Goal: Task Accomplishment & Management: Manage account settings

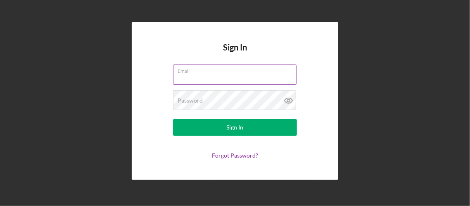
click at [254, 76] on input "Email" at bounding box center [235, 74] width 124 height 20
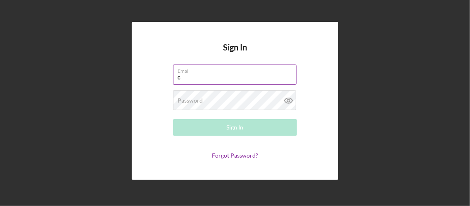
type input "[EMAIL_ADDRESS][DOMAIN_NAME]"
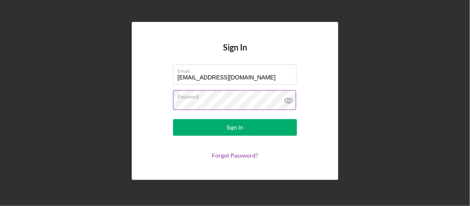
click at [290, 99] on icon at bounding box center [289, 100] width 21 height 21
click at [289, 99] on icon at bounding box center [289, 100] width 21 height 21
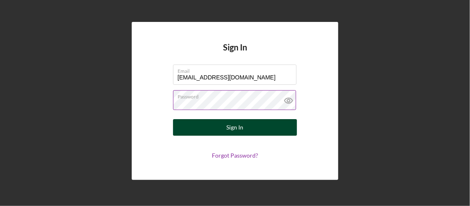
click at [254, 134] on button "Sign In" at bounding box center [235, 127] width 124 height 17
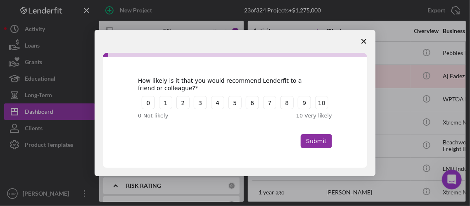
click at [365, 38] on span "Close survey" at bounding box center [364, 41] width 23 height 23
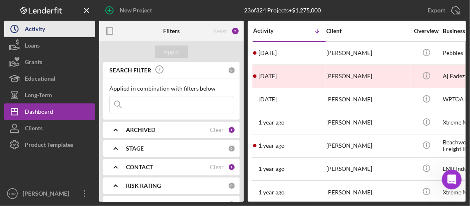
click at [35, 31] on div "Activity" at bounding box center [35, 30] width 20 height 19
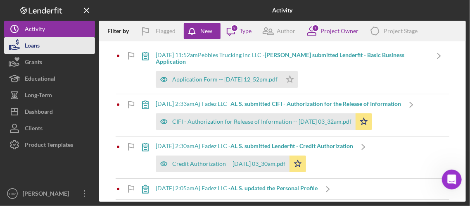
click at [33, 48] on div "Loans" at bounding box center [32, 46] width 15 height 19
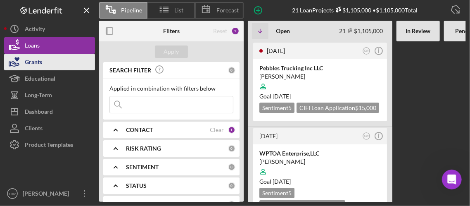
click at [34, 60] on div "Grants" at bounding box center [33, 63] width 17 height 19
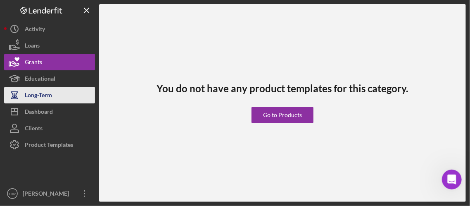
click at [33, 93] on div "Long-Term" at bounding box center [38, 96] width 27 height 19
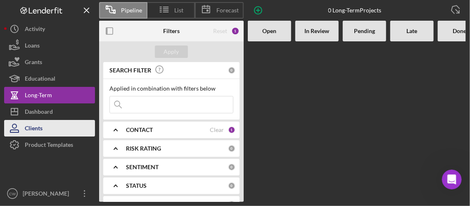
click at [37, 124] on div "Clients" at bounding box center [34, 129] width 18 height 19
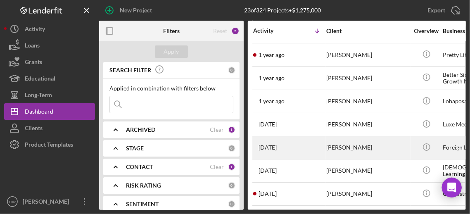
scroll to position [248, 0]
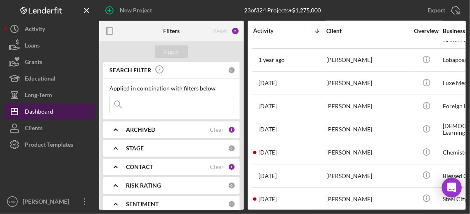
click at [46, 115] on div "Dashboard" at bounding box center [39, 112] width 29 height 19
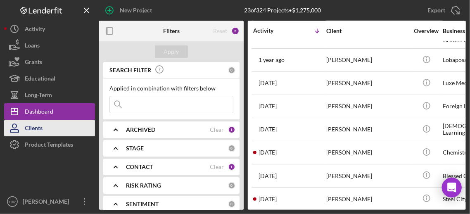
click at [43, 122] on button "Clients" at bounding box center [49, 128] width 91 height 17
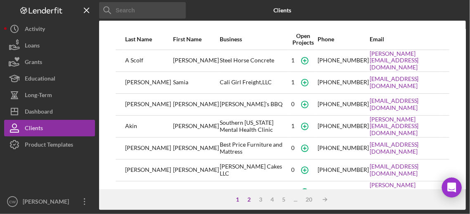
click at [248, 198] on div "2" at bounding box center [250, 199] width 12 height 7
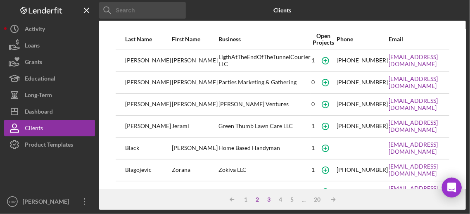
click at [269, 199] on div "3" at bounding box center [270, 199] width 12 height 7
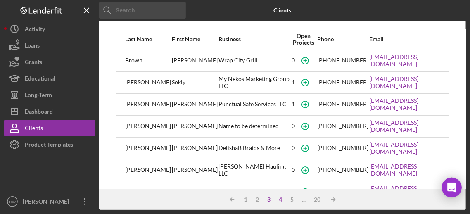
click at [280, 200] on div "4" at bounding box center [281, 199] width 12 height 7
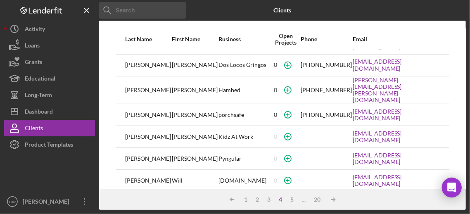
scroll to position [194, 0]
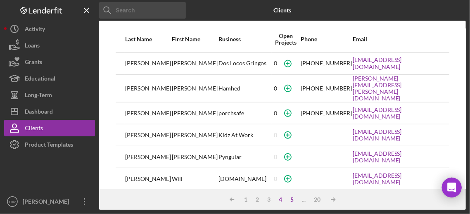
click at [292, 200] on div "5" at bounding box center [293, 199] width 12 height 7
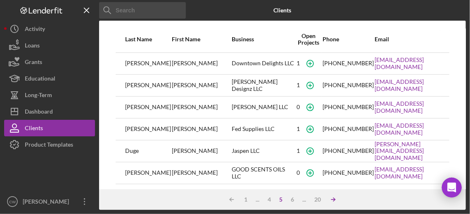
click at [334, 202] on icon "Icon/Table Sort Arrow" at bounding box center [333, 199] width 17 height 17
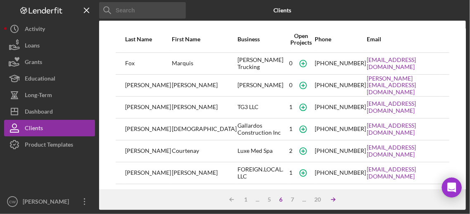
click at [334, 202] on icon "Icon/Table Sort Arrow" at bounding box center [333, 199] width 17 height 17
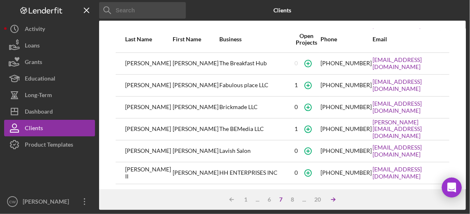
click at [334, 202] on icon "Icon/Table Sort Arrow" at bounding box center [333, 199] width 17 height 17
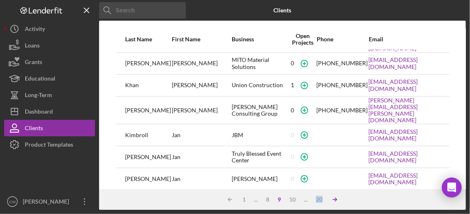
click at [334, 202] on icon "Icon/Table Sort Arrow" at bounding box center [335, 199] width 17 height 17
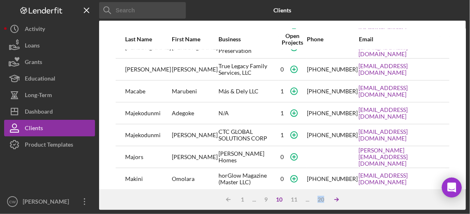
click at [334, 202] on icon "Icon/Table Sort Arrow" at bounding box center [337, 199] width 17 height 17
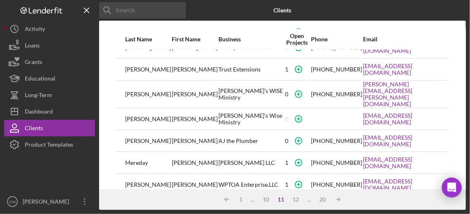
click at [219, 62] on div "Trust Extensions" at bounding box center [251, 69] width 64 height 21
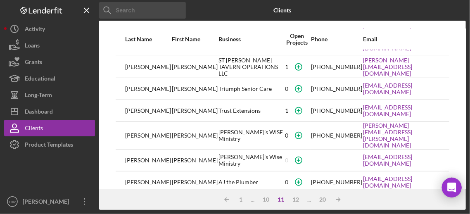
scroll to position [112, 0]
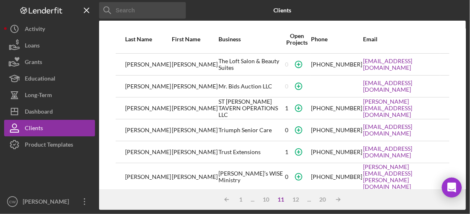
click at [219, 146] on div "Trust Extensions" at bounding box center [251, 152] width 64 height 21
click at [141, 15] on input at bounding box center [142, 10] width 87 height 17
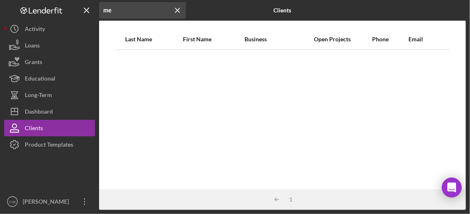
type input "m"
click at [152, 10] on input "[PERSON_NAME]" at bounding box center [142, 10] width 87 height 17
type input "[PERSON_NAME]"
click at [230, 6] on div "Clients" at bounding box center [283, 10] width 122 height 21
drag, startPoint x: 146, startPoint y: 11, endPoint x: 94, endPoint y: 7, distance: 52.3
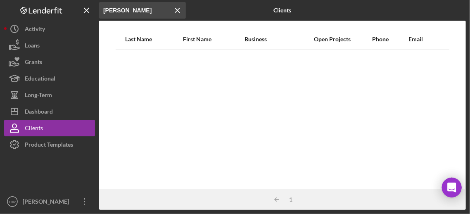
click at [94, 7] on div "Icon/Menu Close [PERSON_NAME] Icon/Menu Close Clients Last Name First Name Busi…" at bounding box center [235, 105] width 462 height 210
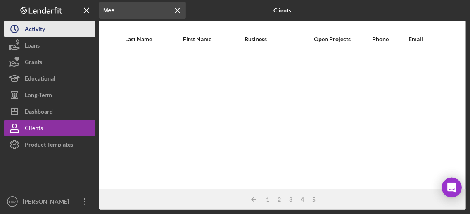
type input "Mee"
click at [47, 26] on button "Icon/History Activity" at bounding box center [49, 29] width 91 height 17
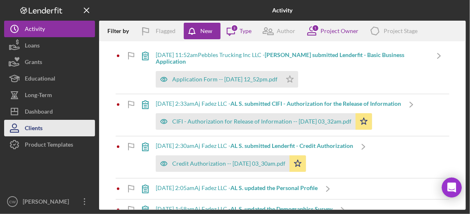
click at [36, 131] on div "Clients" at bounding box center [34, 129] width 18 height 19
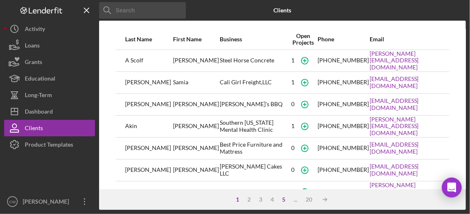
click at [281, 199] on div "5" at bounding box center [285, 199] width 12 height 7
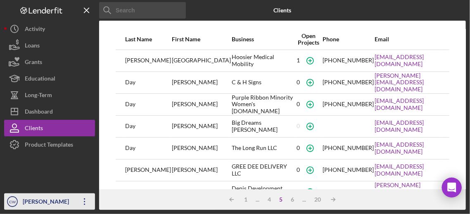
click at [84, 201] on icon "Icon/Overflow" at bounding box center [84, 201] width 21 height 21
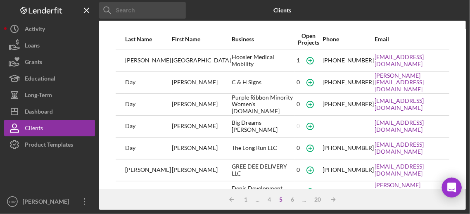
click at [346, 16] on div at bounding box center [405, 10] width 122 height 21
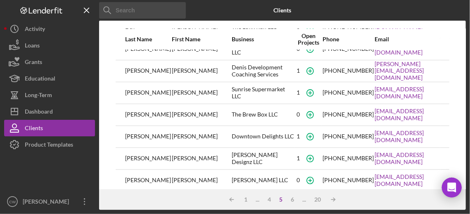
scroll to position [124, 0]
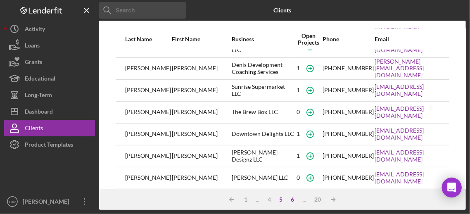
click at [290, 198] on div "6" at bounding box center [293, 199] width 12 height 7
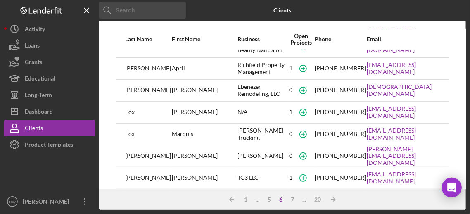
click at [305, 200] on div "..." at bounding box center [304, 199] width 12 height 7
click at [314, 198] on div "20" at bounding box center [317, 199] width 15 height 7
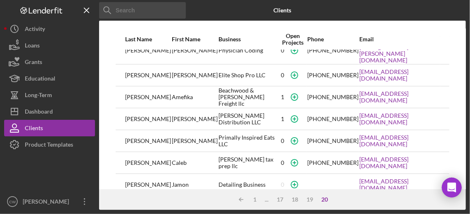
scroll to position [0, 0]
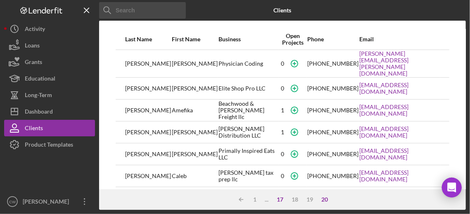
click at [279, 198] on div "17" at bounding box center [280, 199] width 15 height 7
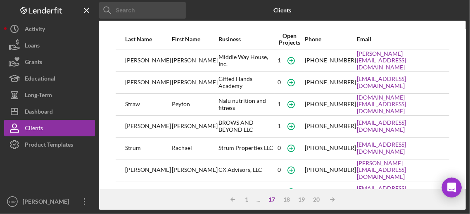
click at [270, 198] on div "17" at bounding box center [272, 199] width 15 height 7
click at [234, 198] on icon "Icon/Table Sort Arrow" at bounding box center [233, 199] width 17 height 17
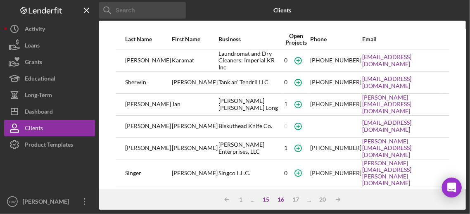
click at [261, 200] on div "15" at bounding box center [266, 199] width 15 height 7
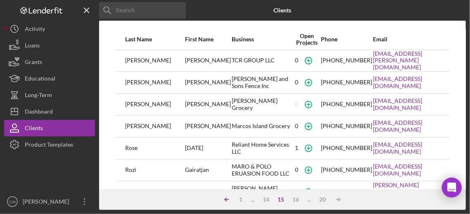
click at [227, 199] on icon "Icon/Table Sort Arrow" at bounding box center [227, 199] width 17 height 17
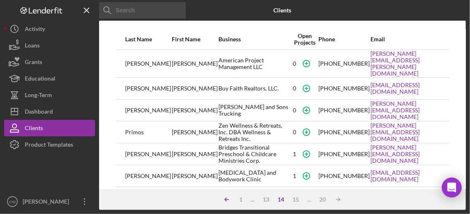
click at [227, 199] on icon "Icon/Table Sort Arrow" at bounding box center [227, 199] width 17 height 17
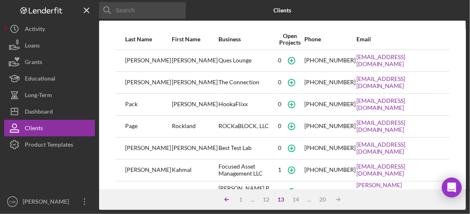
click at [227, 199] on icon "Icon/Table Sort Arrow" at bounding box center [227, 199] width 17 height 17
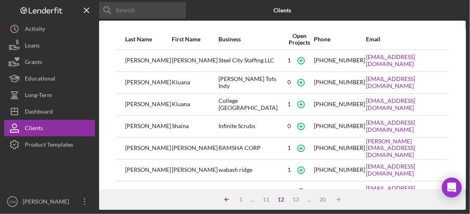
click at [227, 199] on icon "Icon/Table Sort Arrow" at bounding box center [227, 199] width 17 height 17
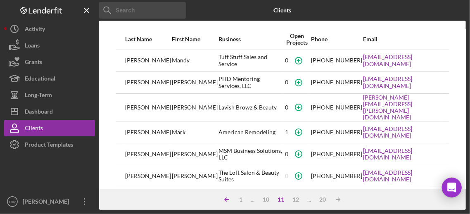
click at [227, 199] on icon "Icon/Table Sort Arrow" at bounding box center [227, 199] width 17 height 17
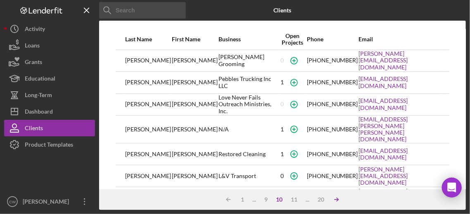
click at [337, 201] on icon "Icon/Table Sort Arrow" at bounding box center [337, 199] width 17 height 17
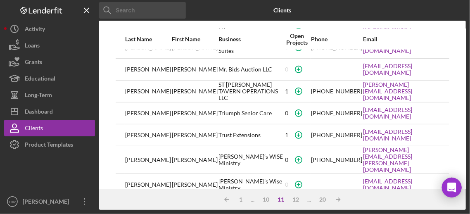
scroll to position [165, 0]
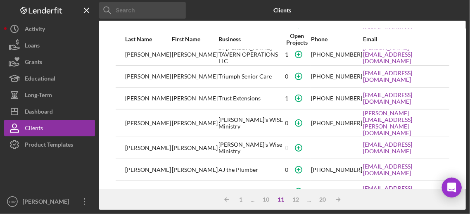
click at [219, 90] on div "Trust Extensions" at bounding box center [251, 98] width 64 height 21
click at [290, 89] on icon "button" at bounding box center [299, 98] width 19 height 19
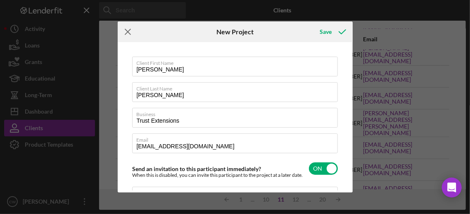
click at [130, 30] on icon "Icon/Menu Close" at bounding box center [128, 31] width 21 height 21
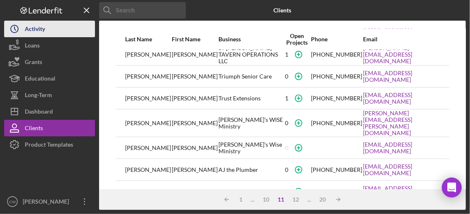
click at [51, 23] on button "Icon/History Activity" at bounding box center [49, 29] width 91 height 17
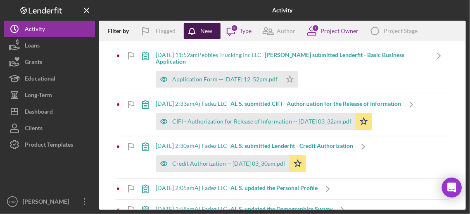
click at [202, 29] on div "New" at bounding box center [206, 31] width 12 height 17
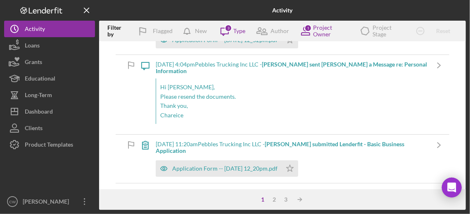
scroll to position [83, 0]
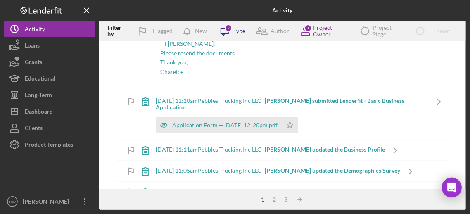
click at [228, 31] on icon "Icon/Message" at bounding box center [224, 31] width 21 height 21
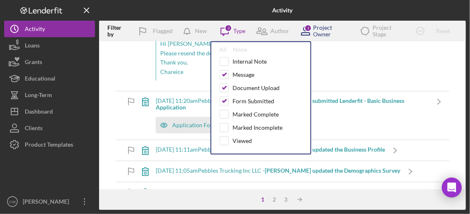
click at [327, 28] on div "Project Owner" at bounding box center [331, 30] width 36 height 13
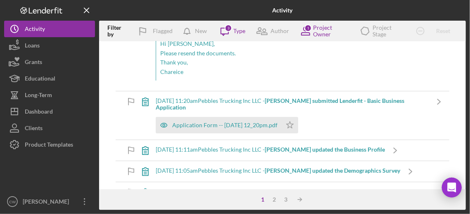
click at [419, 68] on div "Hi [PERSON_NAME], Please resend the documents. Thank you, [PERSON_NAME]" at bounding box center [292, 57] width 273 height 45
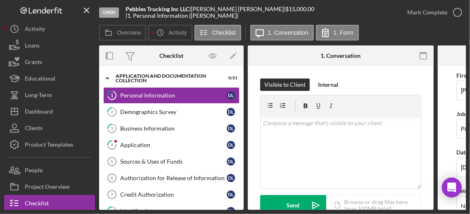
click at [212, 10] on div "[PERSON_NAME] |" at bounding box center [238, 9] width 95 height 7
click at [273, 84] on div "Visible to Client" at bounding box center [284, 85] width 41 height 12
click at [178, 56] on div "Checklist" at bounding box center [172, 55] width 24 height 7
click at [214, 57] on icon "button" at bounding box center [212, 56] width 7 height 5
click at [269, 82] on div "Visible to Client" at bounding box center [284, 85] width 41 height 12
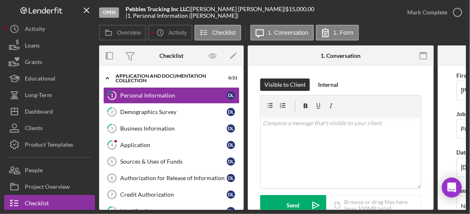
click at [149, 16] on div "Open Pebbles Trucking Inc LLC | [PERSON_NAME] | $15,000.00 | 1. Personal Inform…" at bounding box center [249, 12] width 300 height 25
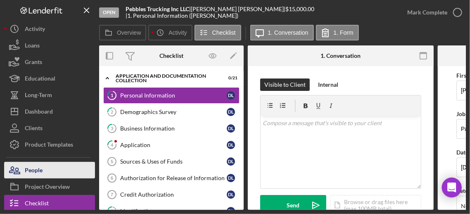
click at [48, 172] on button "People" at bounding box center [49, 170] width 91 height 17
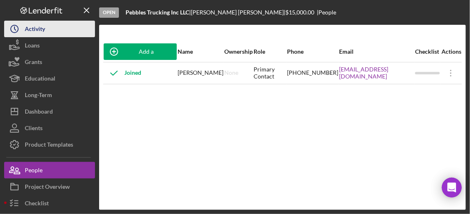
click at [62, 28] on button "Icon/History Activity" at bounding box center [49, 29] width 91 height 17
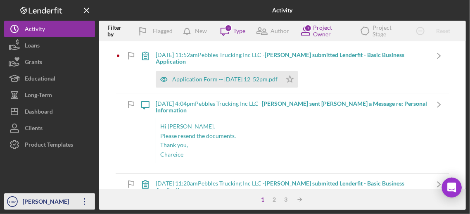
click at [88, 201] on icon "Icon/Overflow" at bounding box center [84, 201] width 21 height 21
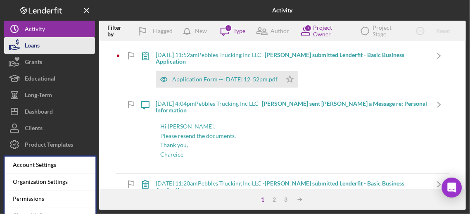
click at [21, 47] on icon "button" at bounding box center [14, 45] width 21 height 21
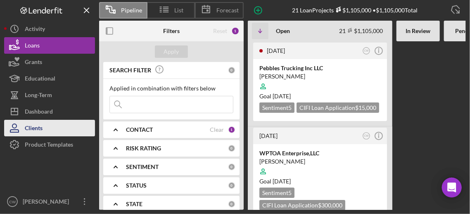
click at [50, 127] on button "Clients" at bounding box center [49, 128] width 91 height 17
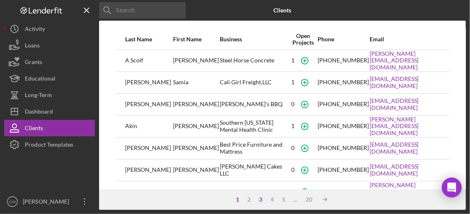
click at [258, 198] on div "3" at bounding box center [261, 199] width 12 height 7
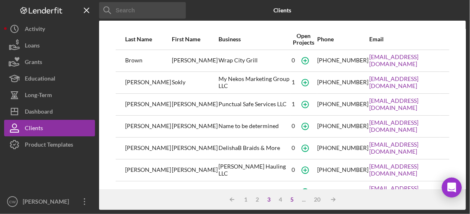
click at [291, 201] on div "5" at bounding box center [293, 199] width 12 height 7
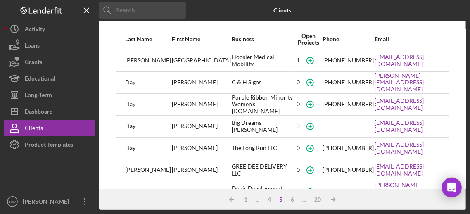
click at [304, 202] on div "..." at bounding box center [304, 199] width 12 height 7
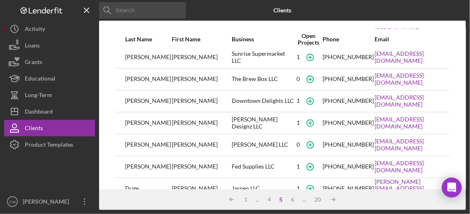
scroll to position [153, 0]
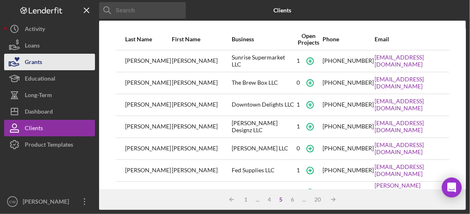
click at [50, 60] on button "Grants" at bounding box center [49, 62] width 91 height 17
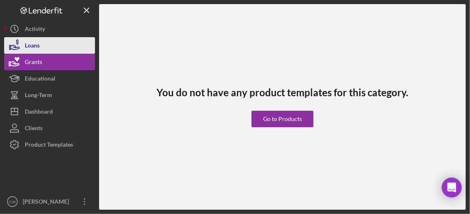
click at [50, 48] on button "Loans" at bounding box center [49, 45] width 91 height 17
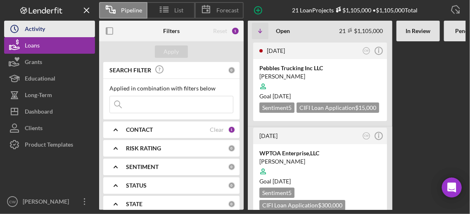
click at [47, 29] on button "Icon/History Activity" at bounding box center [49, 29] width 91 height 17
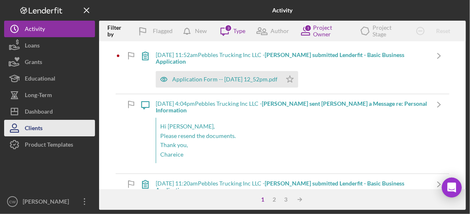
click at [62, 129] on button "Clients" at bounding box center [49, 128] width 91 height 17
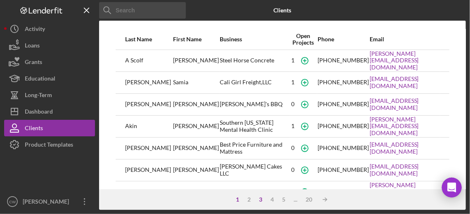
click at [261, 198] on div "3" at bounding box center [261, 199] width 12 height 7
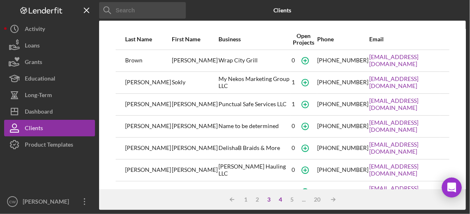
click at [281, 200] on div "4" at bounding box center [281, 199] width 12 height 7
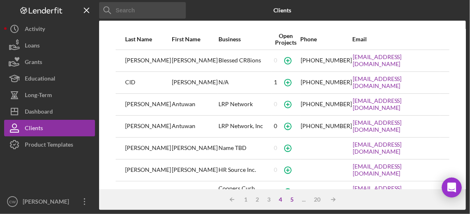
click at [292, 200] on div "5" at bounding box center [293, 199] width 12 height 7
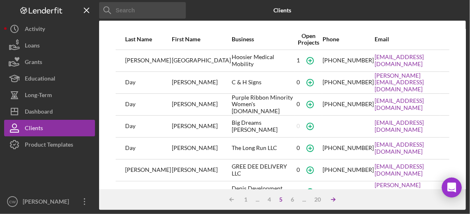
click at [331, 200] on icon "Icon/Table Sort Arrow" at bounding box center [333, 199] width 17 height 17
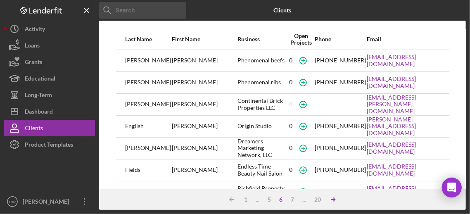
click at [332, 198] on icon "Icon/Table Sort Arrow" at bounding box center [333, 199] width 17 height 17
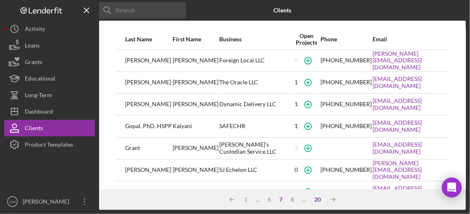
click at [318, 198] on div "20" at bounding box center [317, 199] width 15 height 7
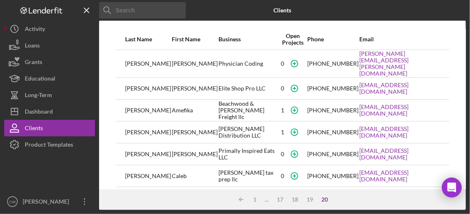
click at [326, 200] on div "20" at bounding box center [325, 199] width 15 height 7
click at [309, 199] on div "19" at bounding box center [310, 199] width 15 height 7
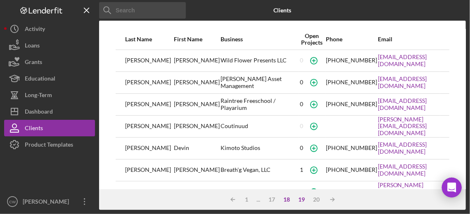
click at [290, 197] on div "18" at bounding box center [287, 199] width 15 height 7
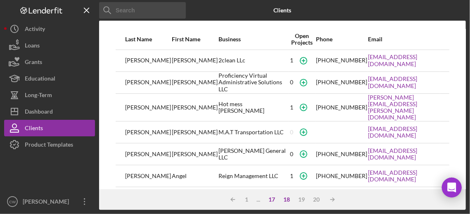
click at [275, 200] on div "17" at bounding box center [272, 199] width 15 height 7
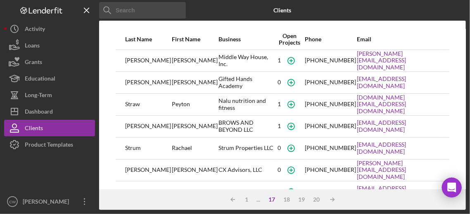
click at [249, 200] on div "1" at bounding box center [247, 199] width 12 height 7
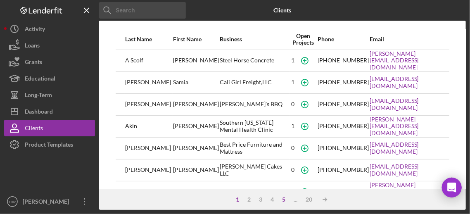
click at [284, 199] on div "5" at bounding box center [285, 199] width 12 height 7
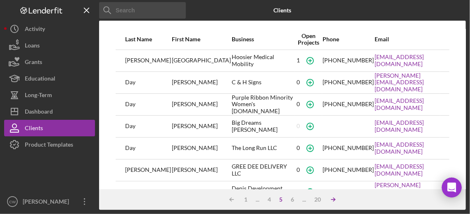
click at [332, 202] on icon "Icon/Table Sort Arrow" at bounding box center [333, 199] width 17 height 17
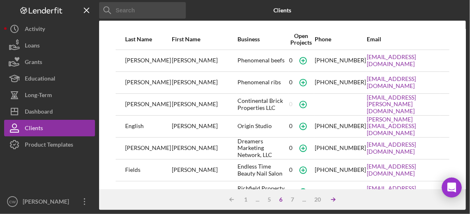
click at [332, 202] on icon "Icon/Table Sort Arrow" at bounding box center [333, 199] width 17 height 17
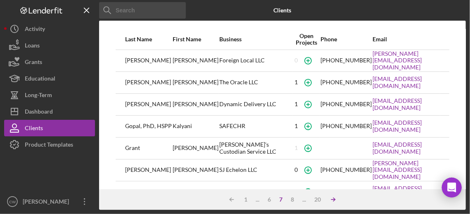
click at [332, 202] on icon "Icon/Table Sort Arrow" at bounding box center [333, 199] width 17 height 17
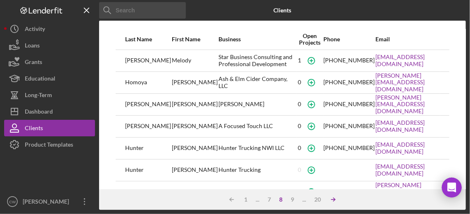
click at [331, 200] on icon "Icon/Table Sort Arrow" at bounding box center [333, 199] width 17 height 17
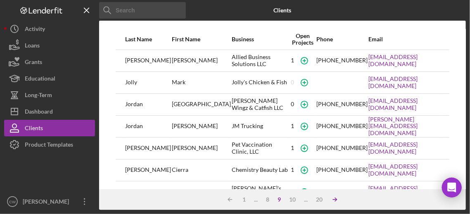
click at [331, 200] on icon "Icon/Table Sort Arrow" at bounding box center [335, 199] width 17 height 17
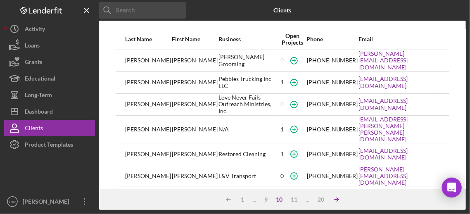
click at [331, 200] on icon "Icon/Table Sort Arrow" at bounding box center [337, 199] width 17 height 17
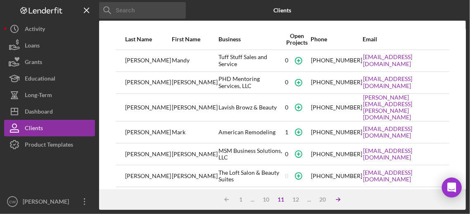
click at [331, 200] on icon "Icon/Table Sort Arrow" at bounding box center [338, 199] width 17 height 17
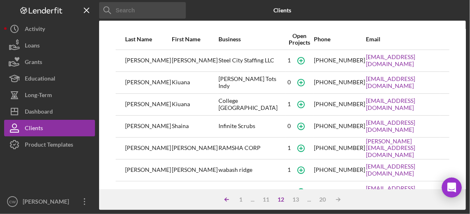
click at [229, 200] on icon "Icon/Table Sort Arrow" at bounding box center [227, 199] width 17 height 17
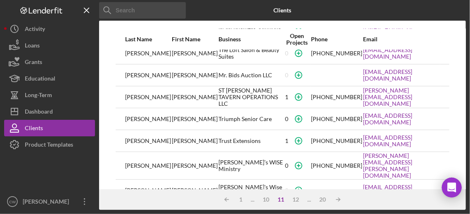
scroll to position [124, 0]
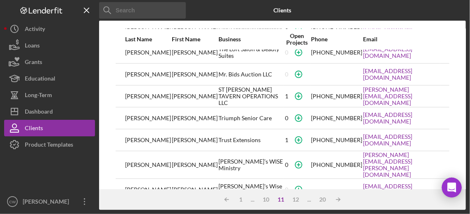
click at [284, 134] on div "1" at bounding box center [297, 140] width 26 height 21
click at [290, 133] on icon "button" at bounding box center [299, 140] width 19 height 19
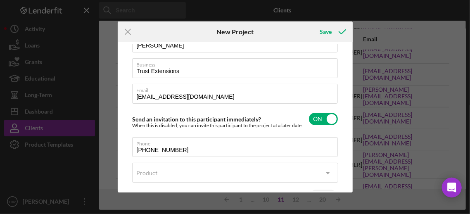
scroll to position [109, 0]
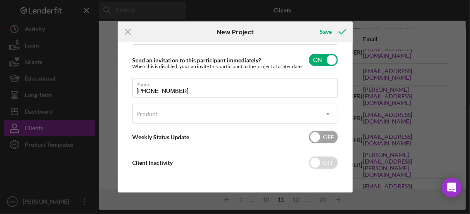
click at [305, 134] on div "Weekly Status Update OFF" at bounding box center [235, 137] width 206 height 17
checkbox input "true"
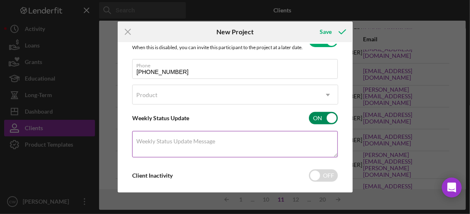
scroll to position [136, 0]
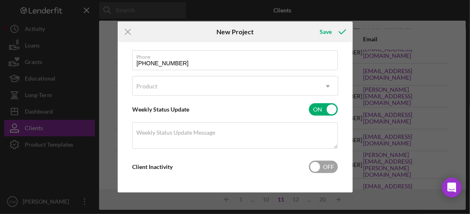
click at [317, 169] on input "checkbox" at bounding box center [323, 167] width 29 height 12
checkbox input "true"
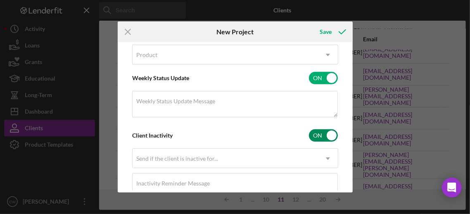
scroll to position [197, 0]
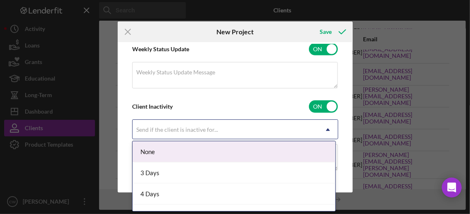
click at [322, 124] on icon "Icon/Dropdown Arrow" at bounding box center [328, 130] width 20 height 20
click at [369, 86] on div "Icon/Menu Close New Project Save Client First Name [PERSON_NAME] Client Last Na…" at bounding box center [235, 107] width 470 height 214
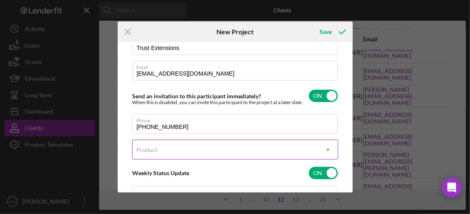
scroll to position [0, 0]
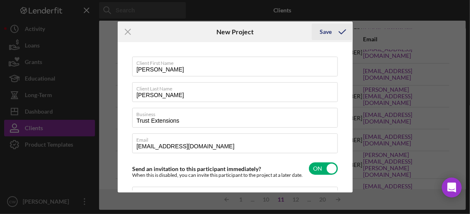
click at [324, 31] on div "Save" at bounding box center [326, 32] width 12 height 17
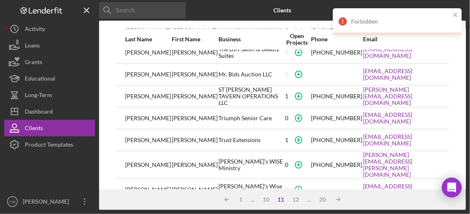
click at [219, 132] on div "Trust Extensions" at bounding box center [251, 140] width 64 height 21
click at [455, 14] on icon "close" at bounding box center [455, 15] width 4 height 4
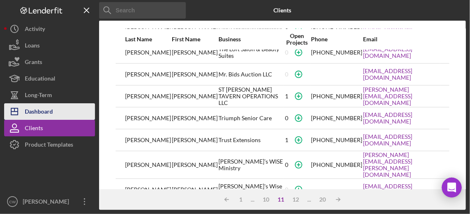
click at [48, 114] on div "Dashboard" at bounding box center [39, 112] width 28 height 19
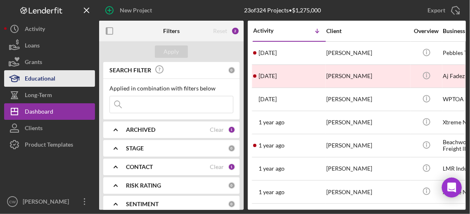
click at [62, 75] on button "Educational" at bounding box center [49, 78] width 91 height 17
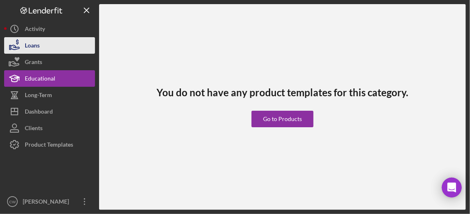
click at [46, 45] on button "Loans" at bounding box center [49, 45] width 91 height 17
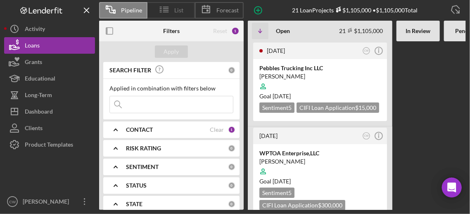
click at [162, 10] on icon at bounding box center [164, 9] width 21 height 21
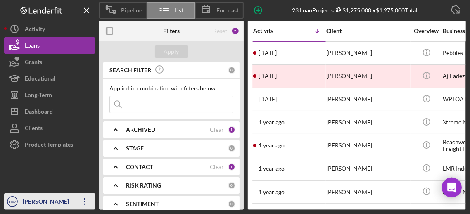
click at [86, 200] on icon "Icon/Overflow" at bounding box center [84, 201] width 21 height 21
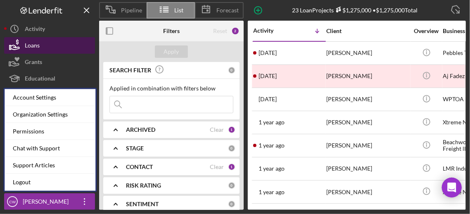
click at [85, 43] on button "Loans" at bounding box center [49, 45] width 91 height 17
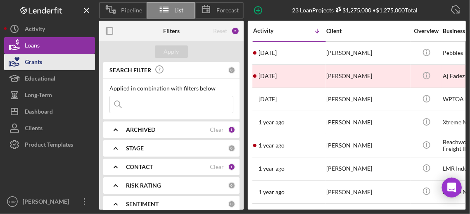
click at [41, 61] on div "Grants" at bounding box center [33, 63] width 17 height 19
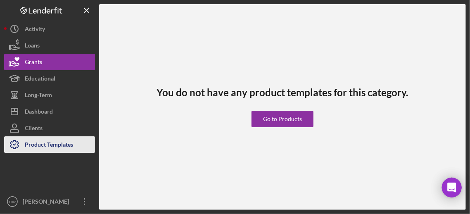
click at [53, 150] on div "Product Templates" at bounding box center [49, 145] width 48 height 19
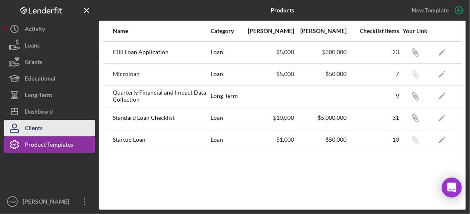
click at [61, 124] on button "Clients" at bounding box center [49, 128] width 91 height 17
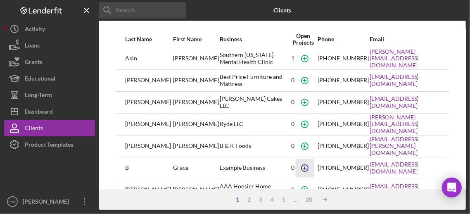
scroll to position [83, 0]
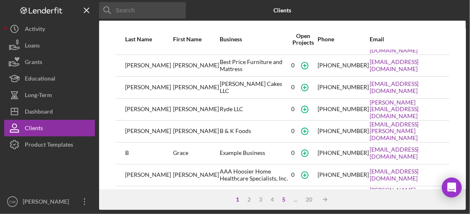
click at [286, 199] on div "5" at bounding box center [285, 199] width 12 height 7
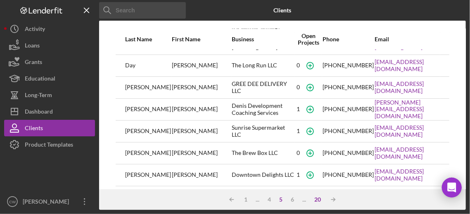
click at [319, 200] on div "20" at bounding box center [317, 199] width 15 height 7
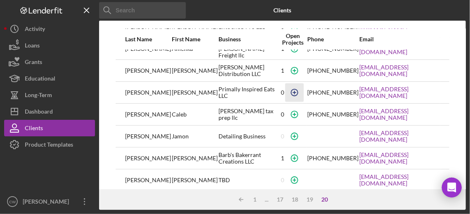
scroll to position [0, 0]
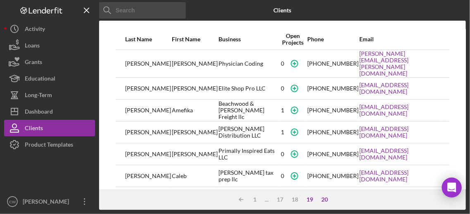
click at [309, 196] on div "19" at bounding box center [310, 199] width 15 height 7
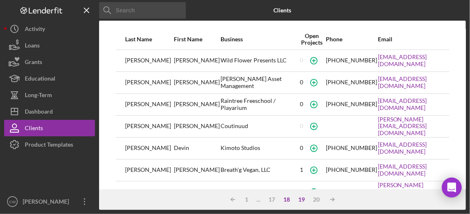
click at [288, 200] on div "18" at bounding box center [287, 199] width 15 height 7
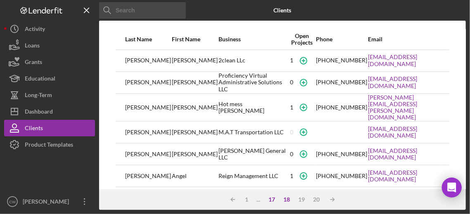
click at [274, 198] on div "17" at bounding box center [272, 199] width 15 height 7
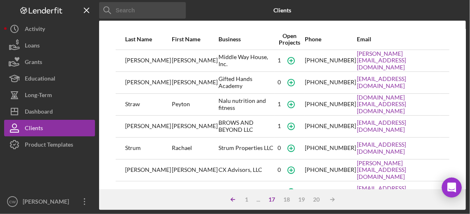
click at [232, 200] on line at bounding box center [233, 200] width 4 height 0
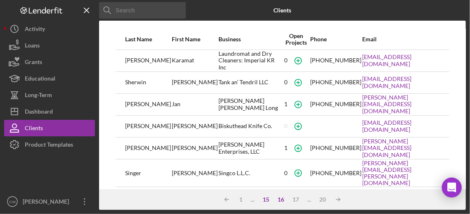
click at [267, 199] on div "15" at bounding box center [266, 199] width 15 height 7
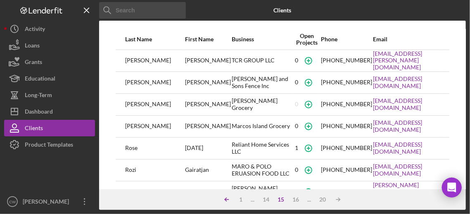
click at [224, 199] on icon "Icon/Table Sort Arrow" at bounding box center [227, 199] width 17 height 17
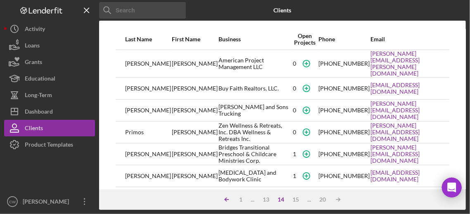
click at [226, 199] on polyline at bounding box center [226, 199] width 2 height 3
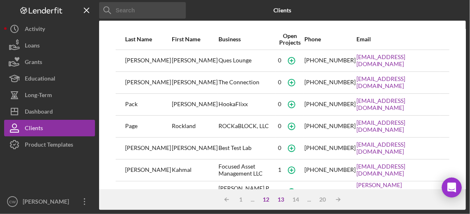
drag, startPoint x: 268, startPoint y: 198, endPoint x: 264, endPoint y: 195, distance: 4.7
click at [268, 198] on div "12" at bounding box center [266, 199] width 15 height 7
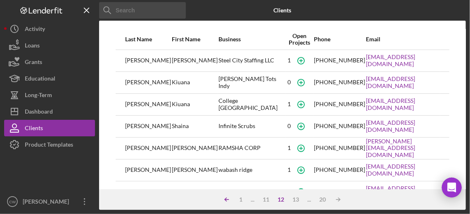
click at [231, 201] on icon "Icon/Table Sort Arrow" at bounding box center [227, 199] width 17 height 17
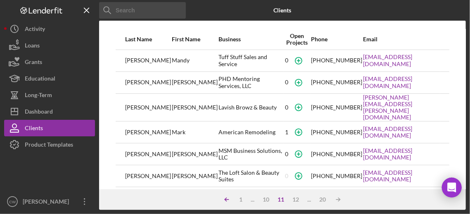
click at [229, 200] on icon "Icon/Table Sort Arrow" at bounding box center [227, 199] width 17 height 17
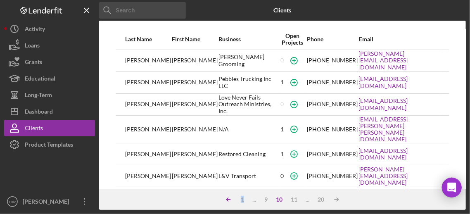
click at [229, 200] on line at bounding box center [229, 200] width 4 height 0
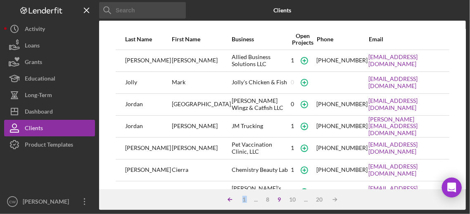
click at [229, 200] on line at bounding box center [231, 200] width 4 height 0
click at [229, 200] on icon "Icon/Table Sort Arrow" at bounding box center [230, 199] width 17 height 17
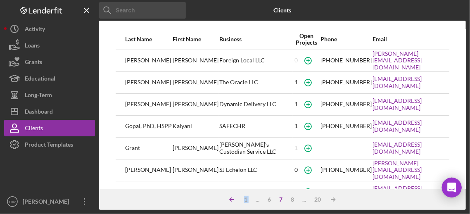
click at [229, 200] on icon "Icon/Table Sort Arrow" at bounding box center [232, 199] width 17 height 17
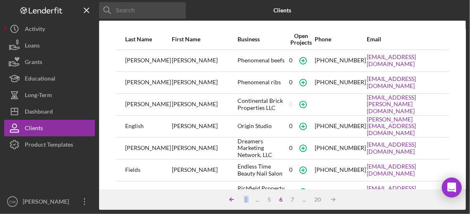
click at [229, 200] on icon "Icon/Table Sort Arrow" at bounding box center [232, 199] width 17 height 17
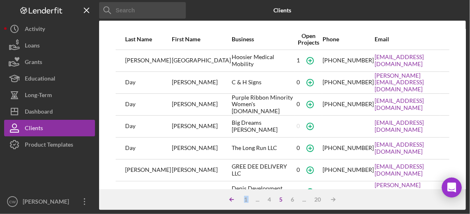
click at [229, 200] on icon "Icon/Table Sort Arrow" at bounding box center [232, 199] width 17 height 17
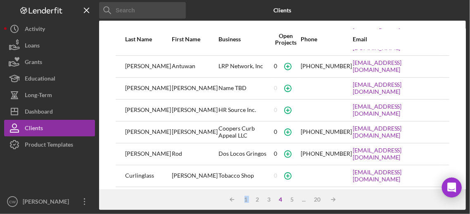
scroll to position [41, 0]
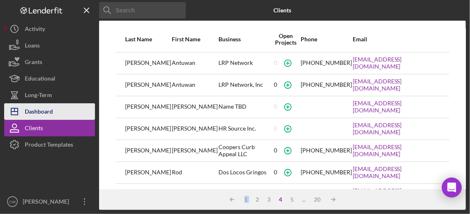
click at [39, 112] on div "Dashboard" at bounding box center [39, 112] width 28 height 19
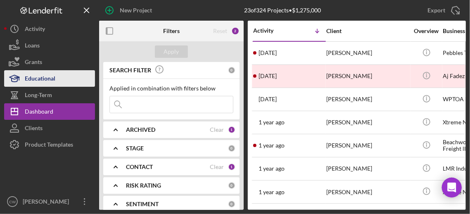
click at [42, 83] on div "Educational" at bounding box center [40, 79] width 31 height 19
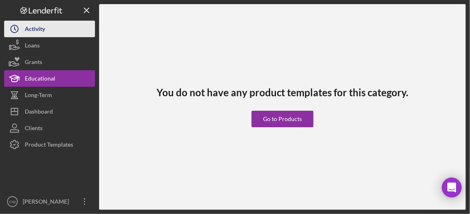
click at [35, 26] on div "Activity" at bounding box center [35, 30] width 20 height 19
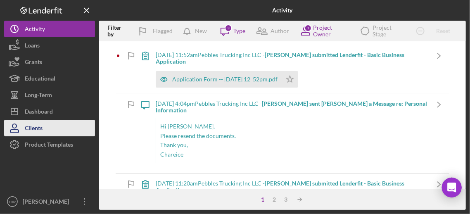
click at [37, 131] on div "Clients" at bounding box center [34, 129] width 18 height 19
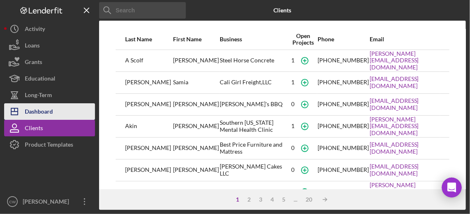
click at [50, 113] on div "Dashboard" at bounding box center [39, 112] width 28 height 19
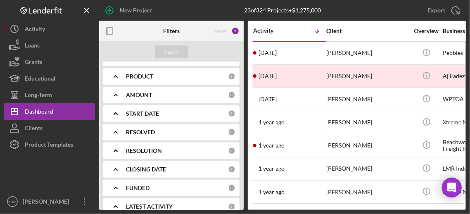
scroll to position [194, 0]
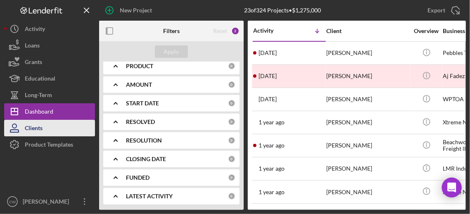
click at [69, 131] on button "Clients" at bounding box center [49, 128] width 91 height 17
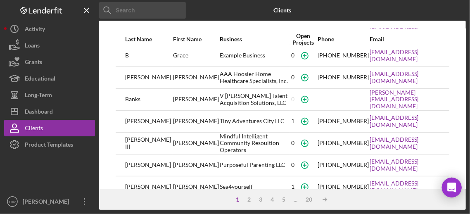
scroll to position [194, 0]
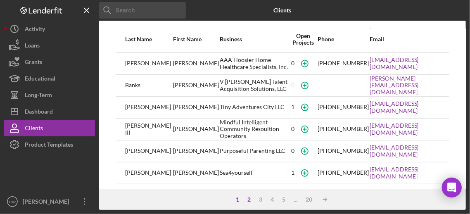
click at [248, 201] on div "2" at bounding box center [250, 199] width 12 height 7
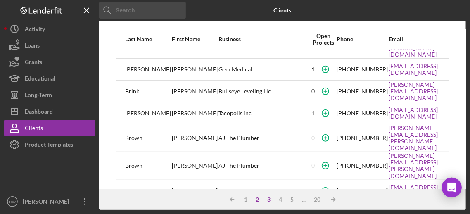
click at [270, 201] on div "3" at bounding box center [270, 199] width 12 height 7
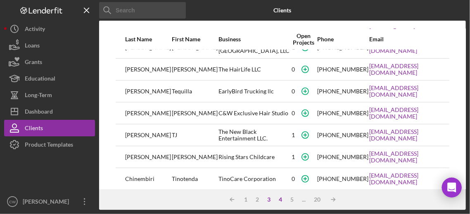
click at [282, 198] on div "4" at bounding box center [281, 199] width 12 height 7
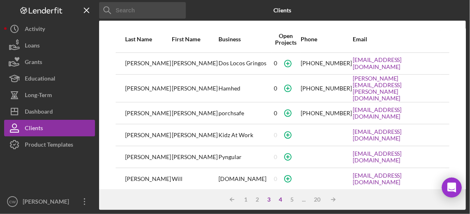
click at [271, 198] on div "3" at bounding box center [270, 199] width 12 height 7
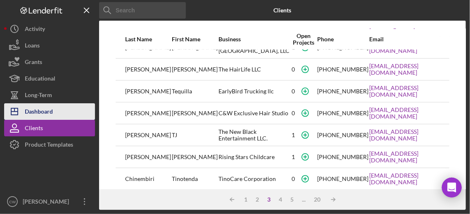
click at [18, 107] on icon "Icon/Dashboard" at bounding box center [14, 111] width 21 height 21
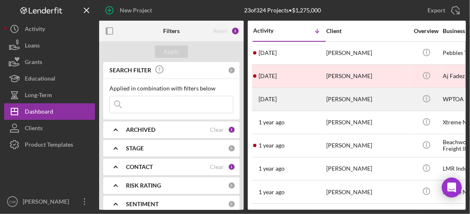
click at [318, 95] on div "[DATE] [PERSON_NAME]" at bounding box center [289, 99] width 72 height 22
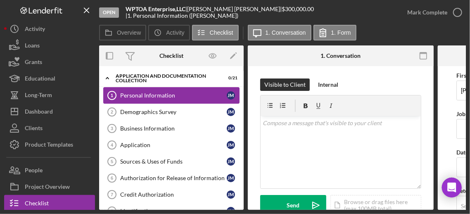
click at [157, 96] on div "Personal Information" at bounding box center [173, 95] width 107 height 7
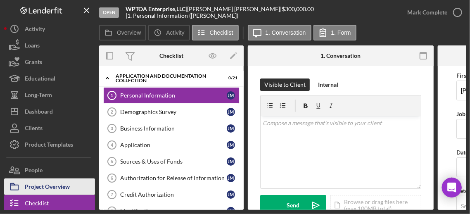
click at [52, 182] on div "Project Overview" at bounding box center [47, 188] width 45 height 19
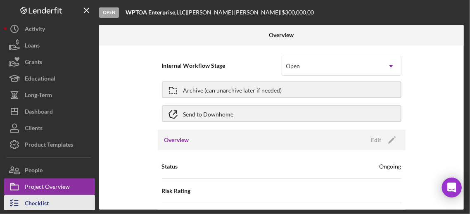
click at [41, 200] on div "Checklist" at bounding box center [37, 204] width 24 height 19
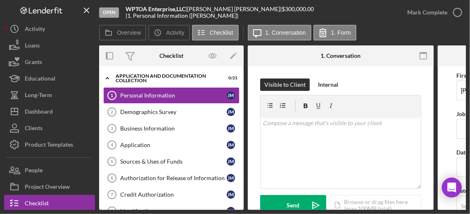
click at [138, 11] on b "WPTOA Enterprise,LLC" at bounding box center [156, 8] width 60 height 7
click at [126, 12] on b "WPTOA Enterprise,LLC" at bounding box center [156, 8] width 60 height 7
click at [169, 10] on b "WPTOA Enterprise,LLC" at bounding box center [156, 8] width 60 height 7
click at [261, 35] on icon "Icon/Message" at bounding box center [257, 32] width 21 height 21
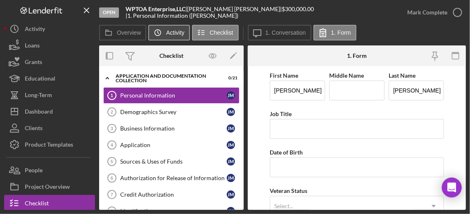
click at [171, 29] on label "Activity" at bounding box center [175, 32] width 18 height 7
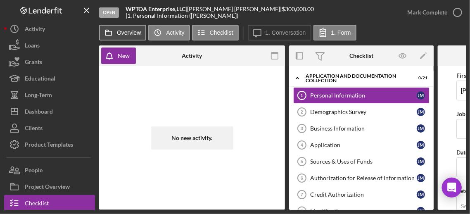
click at [131, 30] on label "Overview" at bounding box center [129, 32] width 24 height 7
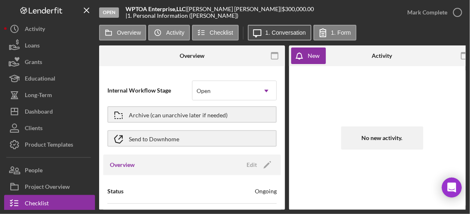
click at [267, 34] on label "1. Conversation" at bounding box center [286, 32] width 40 height 7
click at [174, 12] on b "WPTOA Enterprise,LLC" at bounding box center [156, 8] width 60 height 7
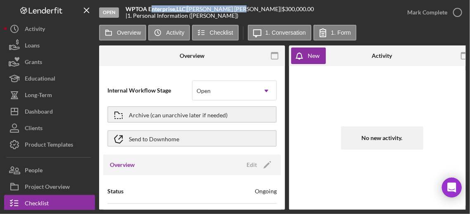
drag, startPoint x: 151, startPoint y: 8, endPoint x: 225, endPoint y: 22, distance: 74.9
click at [225, 22] on div "Open WPTOA Enterprise,LLC | [PERSON_NAME] | $300,000.00 | 1. Personal Informati…" at bounding box center [249, 12] width 300 height 25
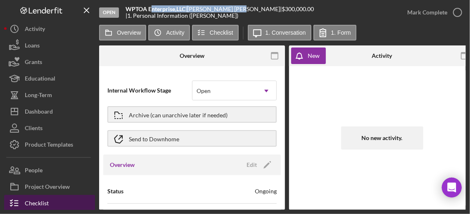
click at [71, 205] on button "Checklist" at bounding box center [49, 203] width 91 height 17
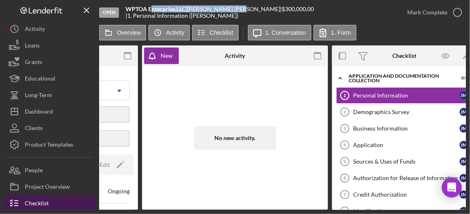
scroll to position [0, 151]
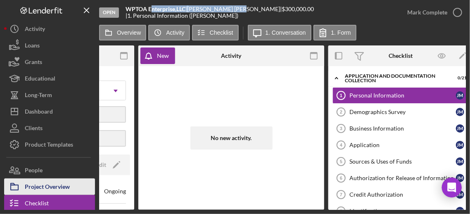
click at [26, 189] on div "Project Overview" at bounding box center [47, 188] width 45 height 19
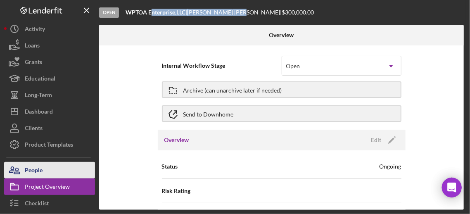
click at [43, 175] on button "People" at bounding box center [49, 170] width 91 height 17
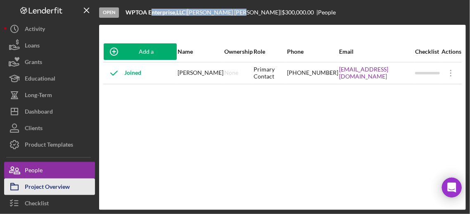
click at [40, 187] on div "Project Overview" at bounding box center [47, 188] width 45 height 19
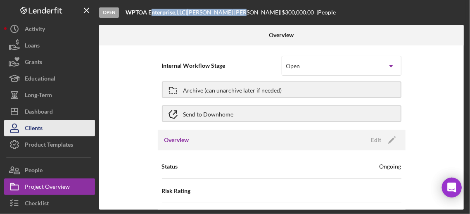
click at [60, 131] on button "Clients" at bounding box center [49, 128] width 91 height 17
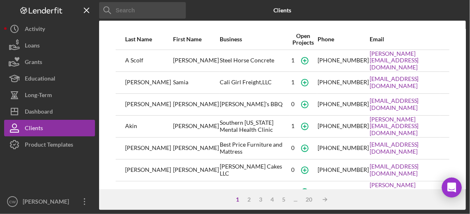
click at [149, 11] on input at bounding box center [142, 10] width 87 height 17
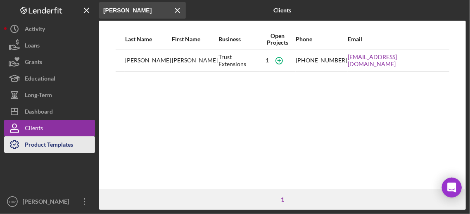
type input "[PERSON_NAME]"
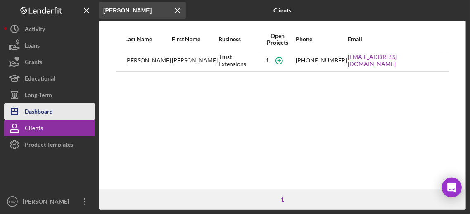
click at [45, 110] on div "Dashboard" at bounding box center [39, 112] width 28 height 19
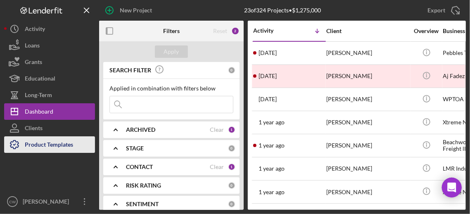
click at [48, 143] on div "Product Templates" at bounding box center [49, 145] width 48 height 19
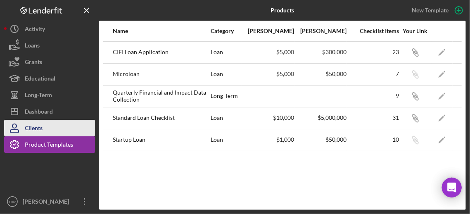
click at [48, 129] on button "Clients" at bounding box center [49, 128] width 91 height 17
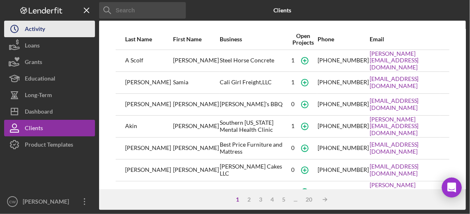
click at [42, 29] on div "Activity" at bounding box center [35, 30] width 20 height 19
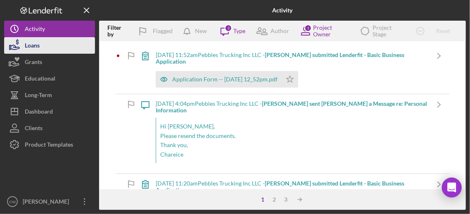
click at [45, 45] on button "Loans" at bounding box center [49, 45] width 91 height 17
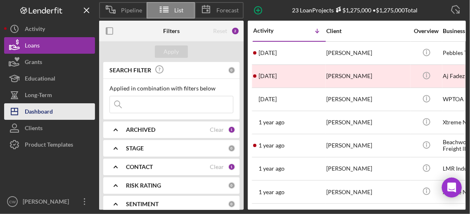
click at [45, 117] on div "Dashboard" at bounding box center [39, 112] width 28 height 19
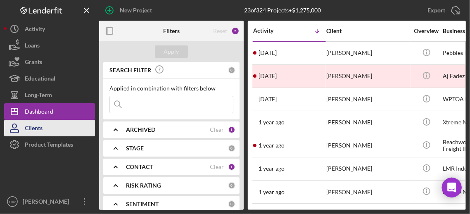
click at [57, 129] on button "Clients" at bounding box center [49, 128] width 91 height 17
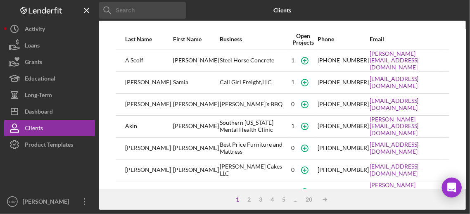
click at [160, 10] on input at bounding box center [142, 10] width 87 height 17
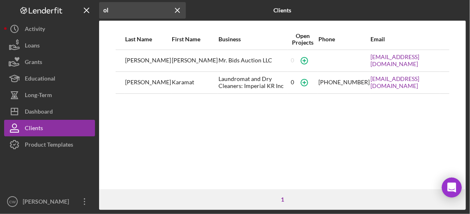
type input "o"
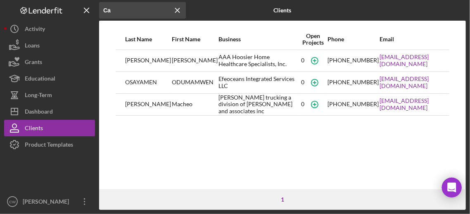
type input "C"
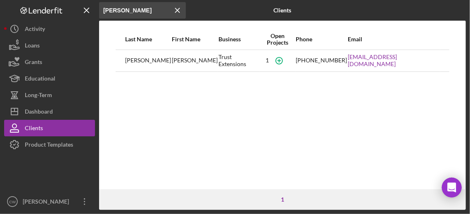
type input "[PERSON_NAME]"
click at [177, 60] on div "[PERSON_NAME]" at bounding box center [195, 60] width 46 height 21
click at [207, 158] on div "Last Name First Name Business Open Projects Phone Email [PERSON_NAME] Trust Ext…" at bounding box center [282, 109] width 367 height 160
click at [135, 57] on div "[PERSON_NAME]" at bounding box center [148, 60] width 46 height 21
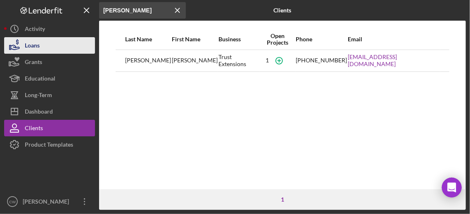
click at [38, 50] on div "Loans" at bounding box center [32, 46] width 15 height 19
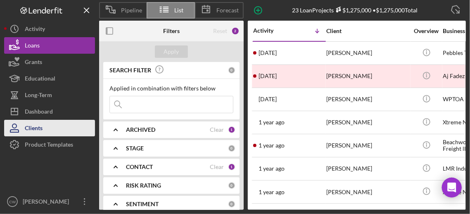
click at [27, 129] on div "Clients" at bounding box center [34, 129] width 18 height 19
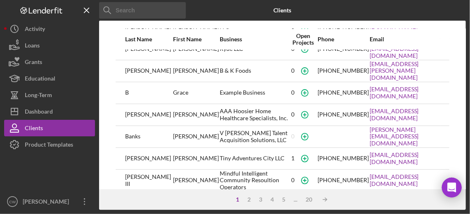
scroll to position [194, 0]
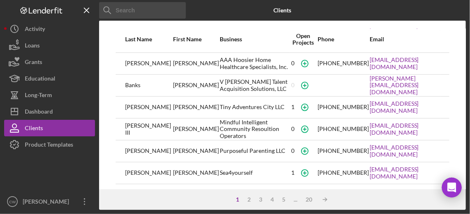
click at [247, 196] on div "1 2 3 4 5 ... 20 Icon/Table Sort Arrow" at bounding box center [282, 199] width 367 height 21
